Goal: Navigation & Orientation: Go to known website

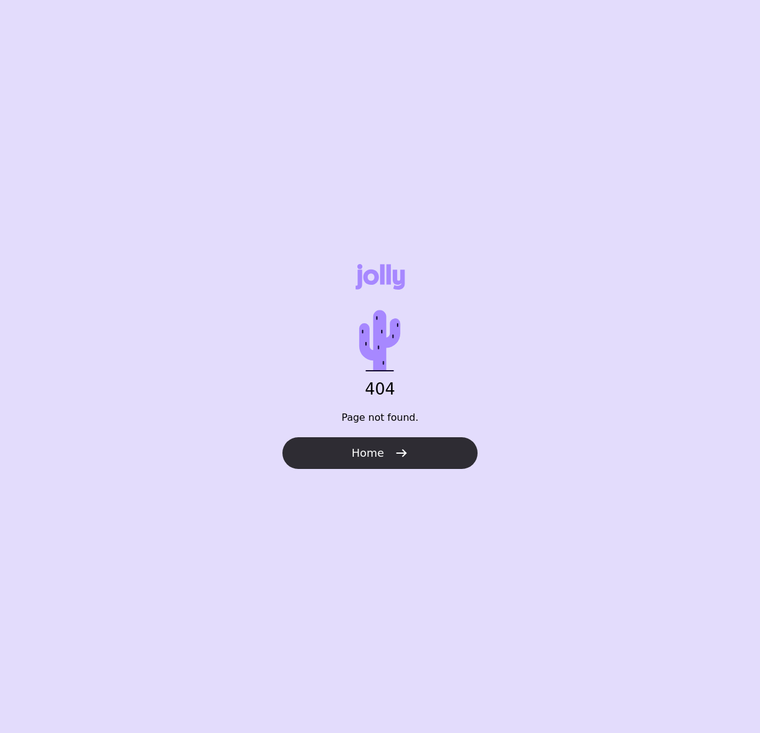
click at [439, 447] on button "Home" at bounding box center [379, 453] width 195 height 32
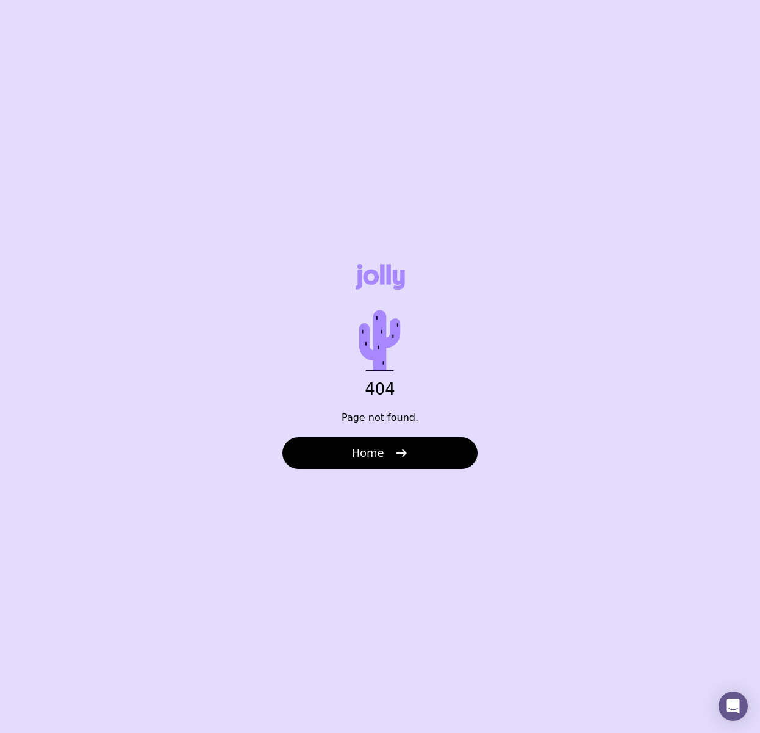
click at [408, 441] on button "Home" at bounding box center [379, 453] width 195 height 32
